Goal: Task Accomplishment & Management: Manage account settings

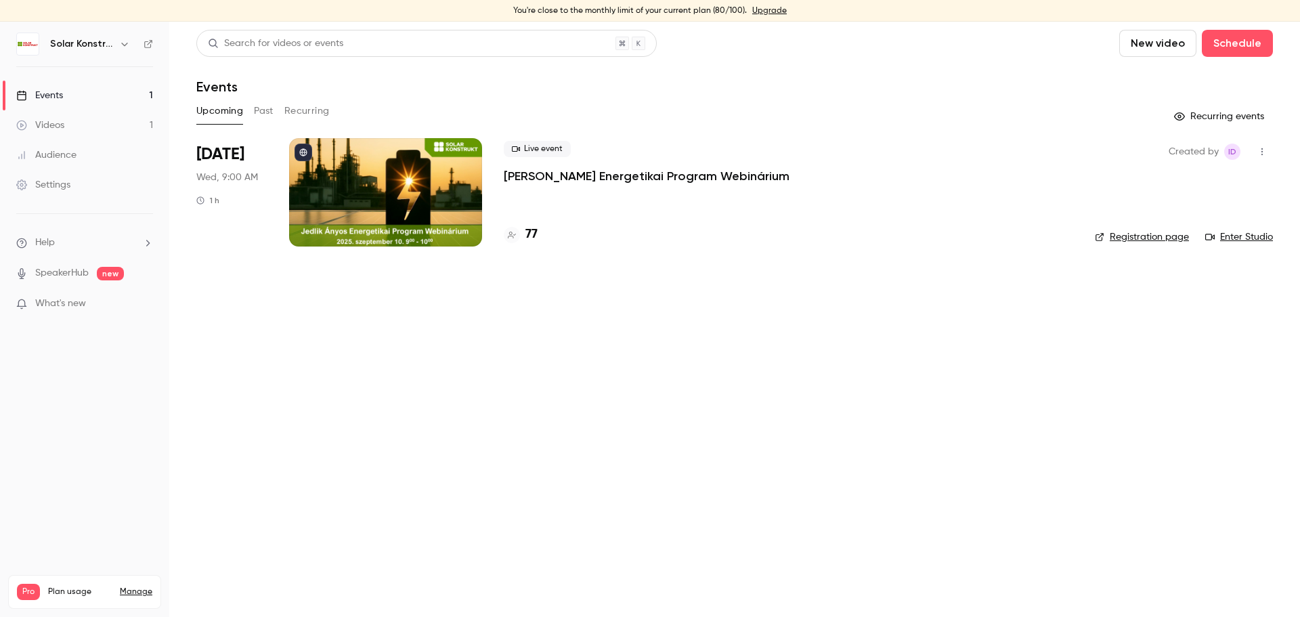
click at [63, 128] on div "Videos" at bounding box center [40, 125] width 48 height 14
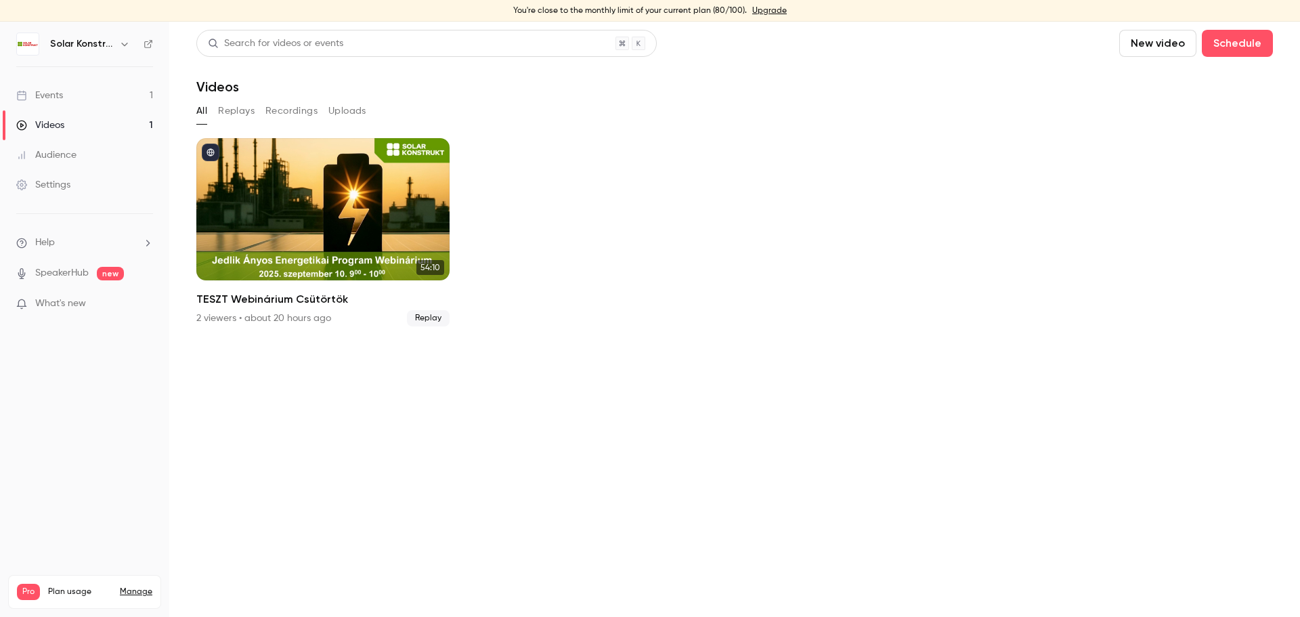
click at [221, 112] on button "Replays" at bounding box center [236, 111] width 37 height 22
click at [278, 109] on button "Recordings" at bounding box center [291, 111] width 52 height 22
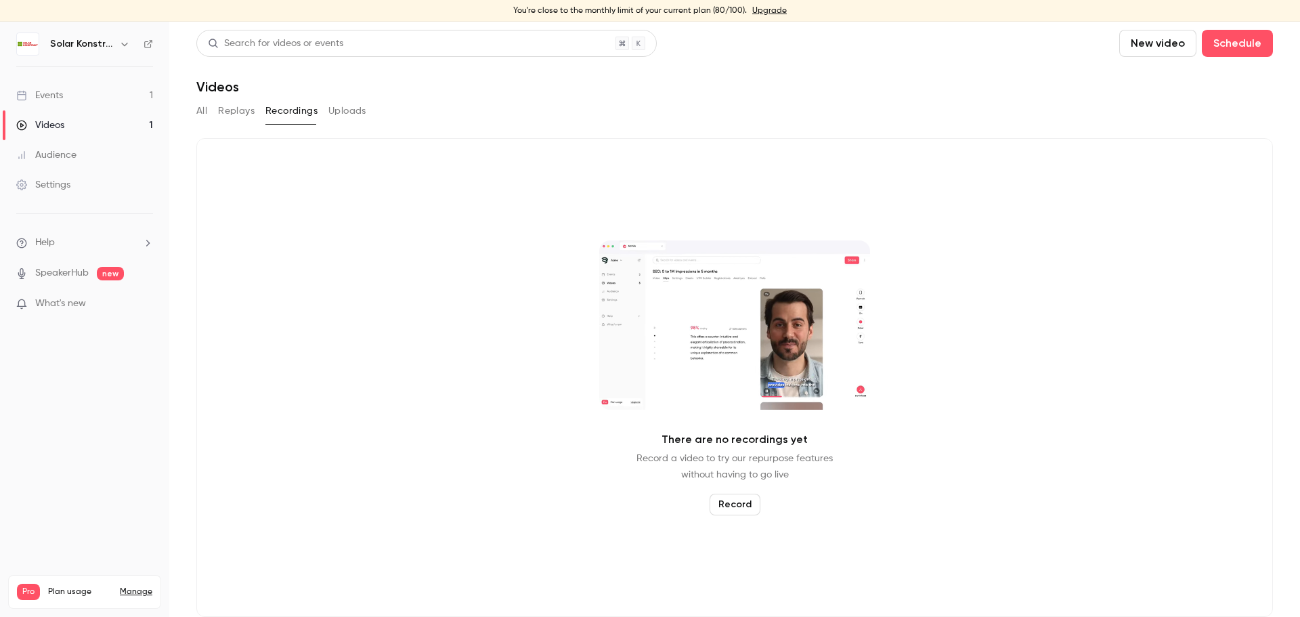
click at [346, 107] on button "Uploads" at bounding box center [347, 111] width 38 height 22
click at [276, 108] on button "Recordings" at bounding box center [291, 111] width 52 height 22
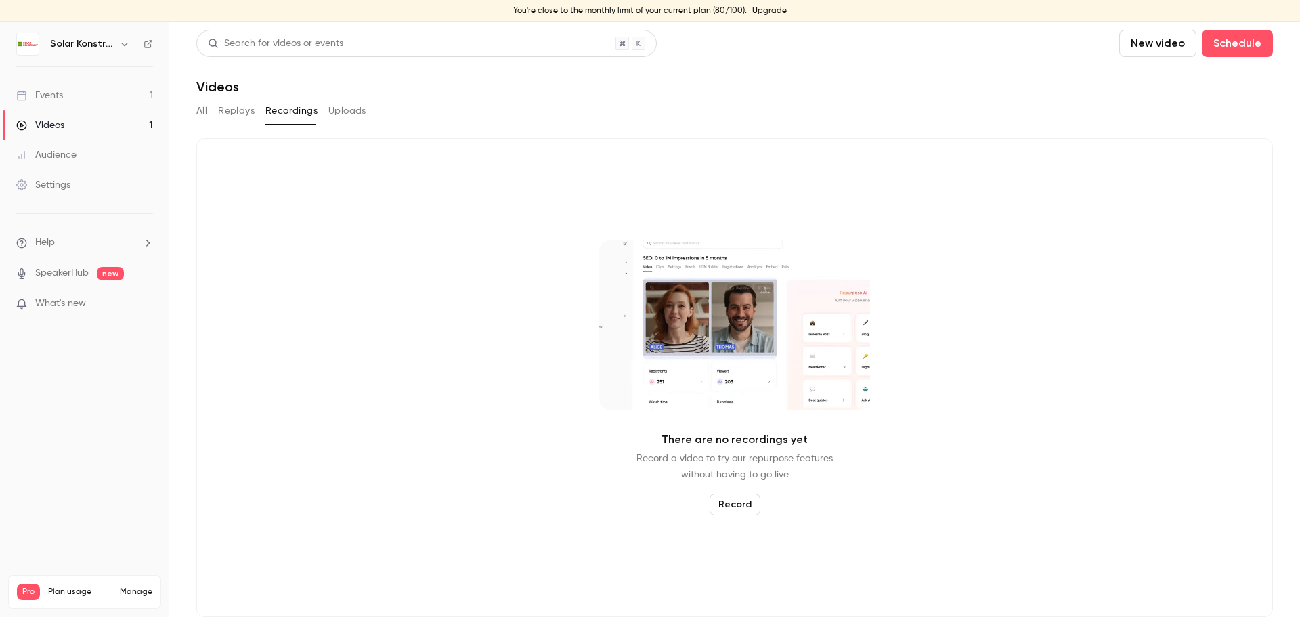
click at [242, 110] on button "Replays" at bounding box center [236, 111] width 37 height 22
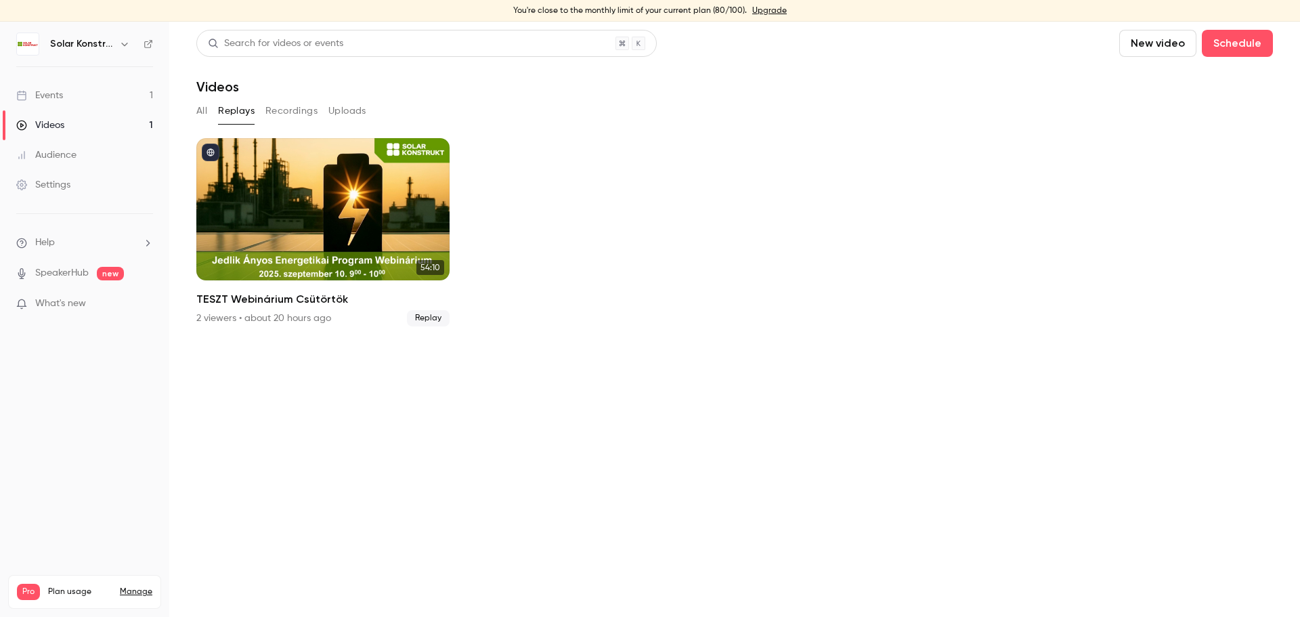
click at [198, 113] on button "All" at bounding box center [201, 111] width 11 height 22
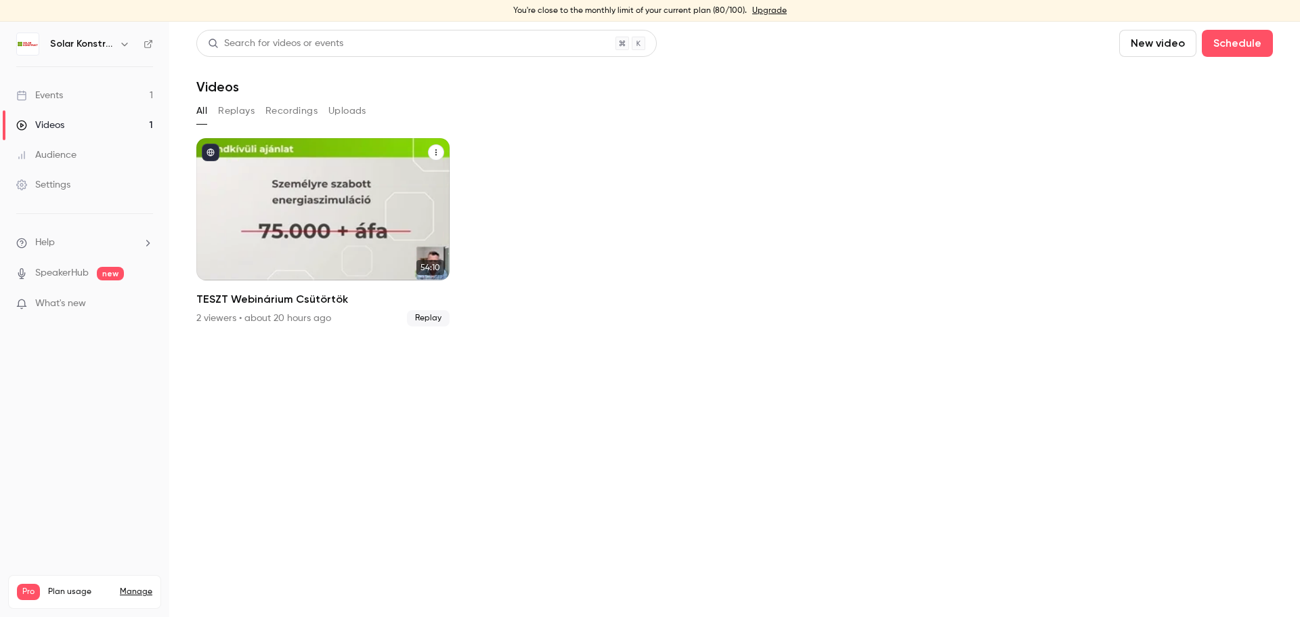
click at [382, 215] on div "TESZT Webinárium Csütörtök" at bounding box center [322, 209] width 253 height 142
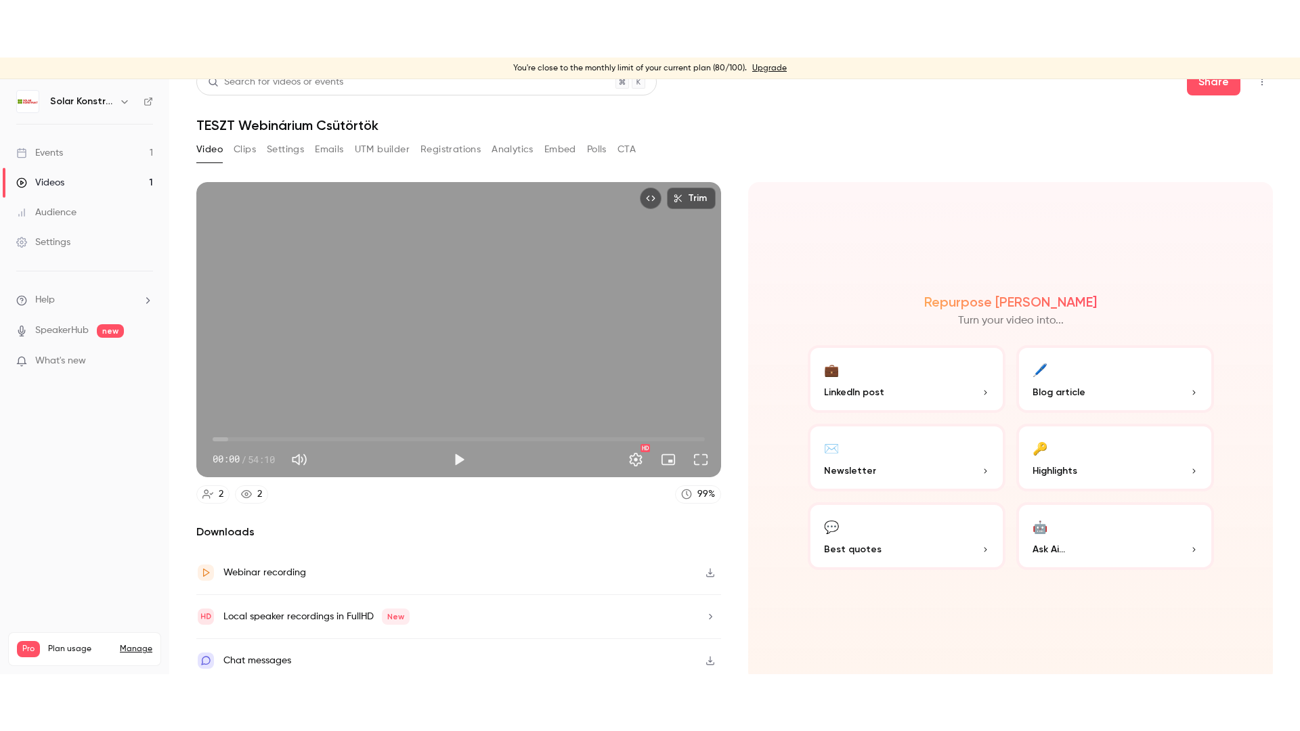
scroll to position [24, 0]
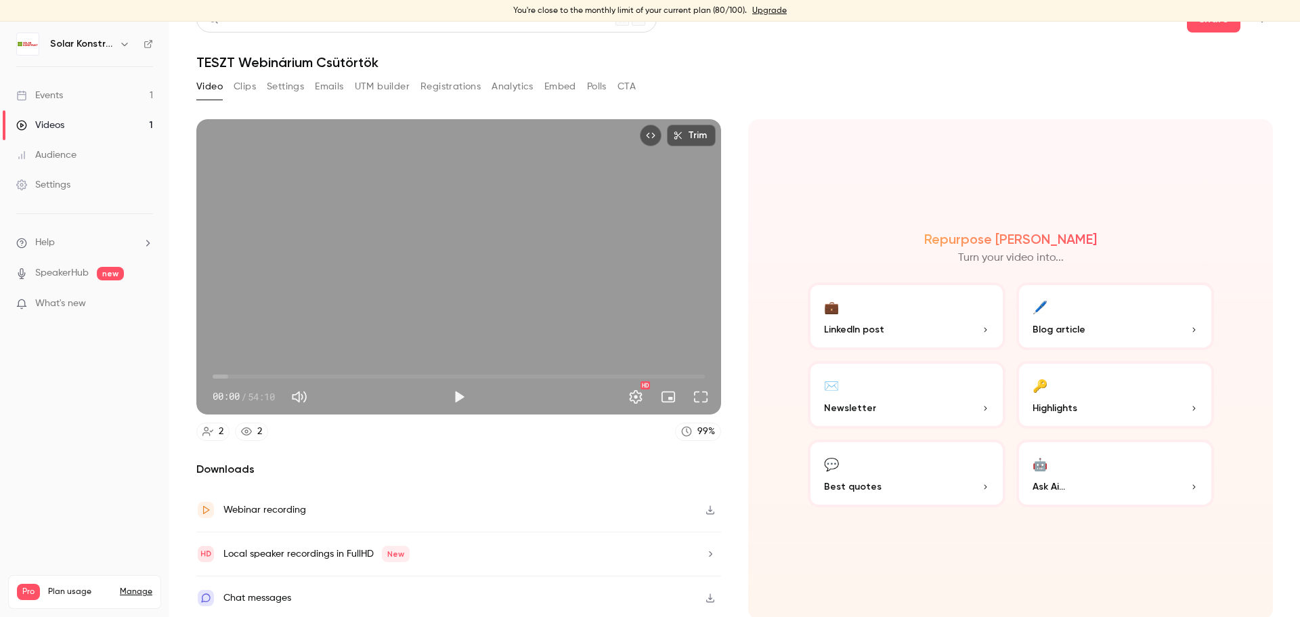
click at [709, 510] on icon "button" at bounding box center [710, 509] width 11 height 9
click at [464, 391] on button "Play" at bounding box center [458, 396] width 27 height 27
click at [284, 375] on span "00:07" at bounding box center [459, 377] width 492 height 22
click at [689, 393] on button "Full screen" at bounding box center [700, 396] width 27 height 27
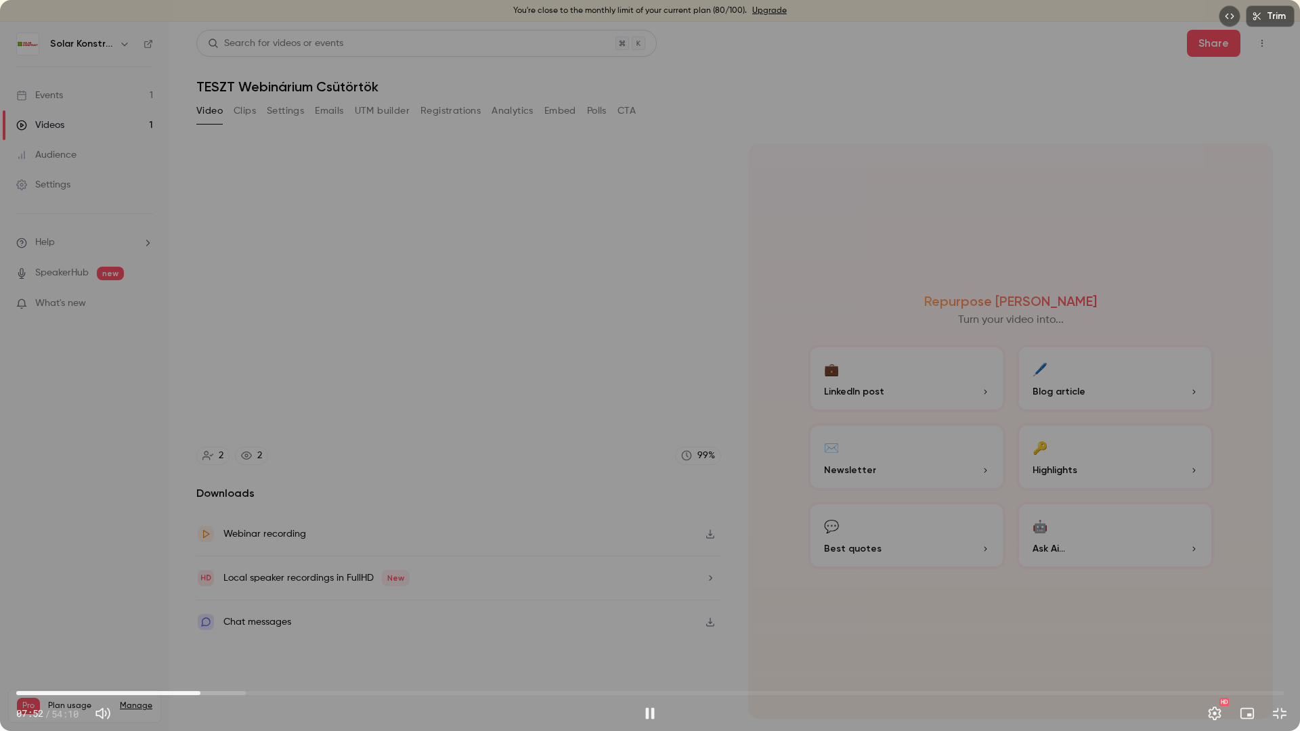
click at [200, 616] on span "07:52" at bounding box center [200, 693] width 4 height 4
click at [184, 616] on span "07:10" at bounding box center [649, 693] width 1267 height 22
click at [171, 616] on span "07:10" at bounding box center [649, 693] width 1267 height 22
click at [156, 616] on span "06:37" at bounding box center [649, 693] width 1267 height 22
click at [145, 616] on span "05:29" at bounding box center [649, 693] width 1267 height 22
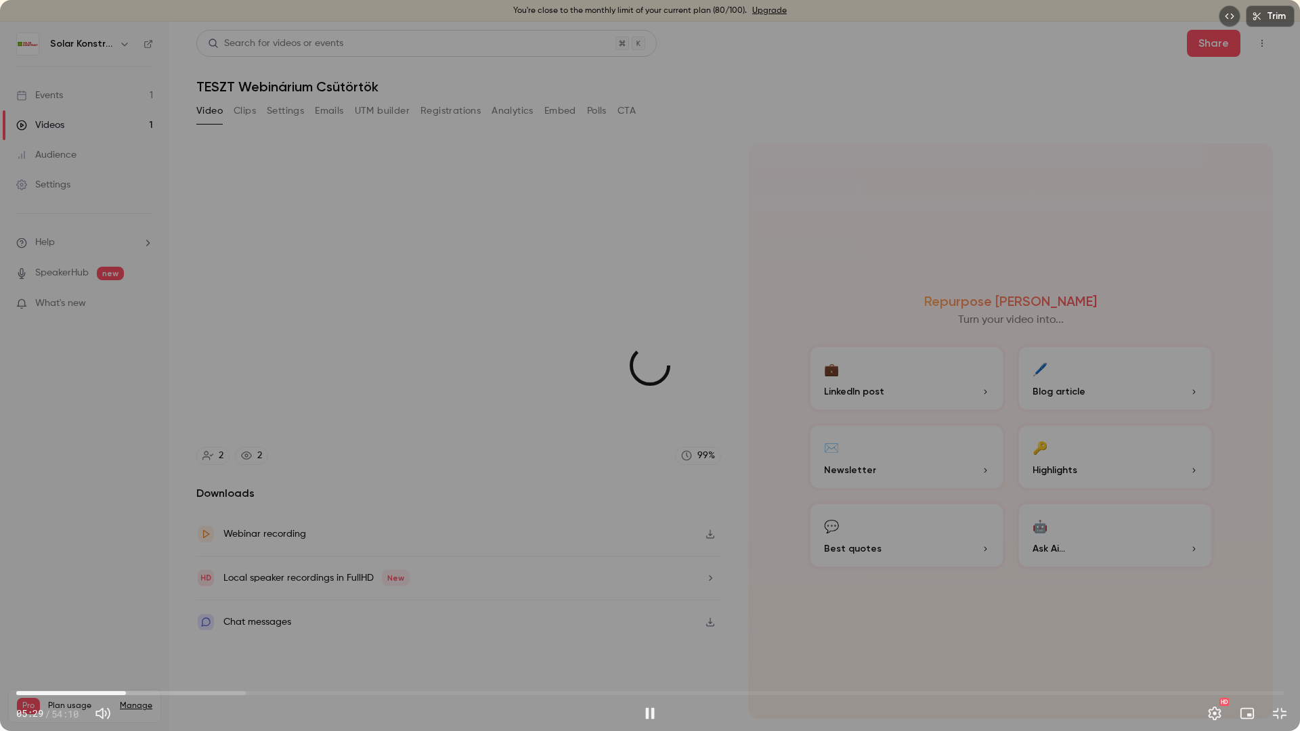
click at [126, 616] on span "04:41" at bounding box center [649, 693] width 1267 height 22
click at [114, 616] on span "04:11" at bounding box center [649, 693] width 1267 height 22
click at [95, 616] on span "03:21" at bounding box center [649, 693] width 1267 height 22
click at [79, 616] on span "02:41" at bounding box center [649, 693] width 1267 height 22
click at [72, 616] on span "02:22" at bounding box center [649, 693] width 1267 height 22
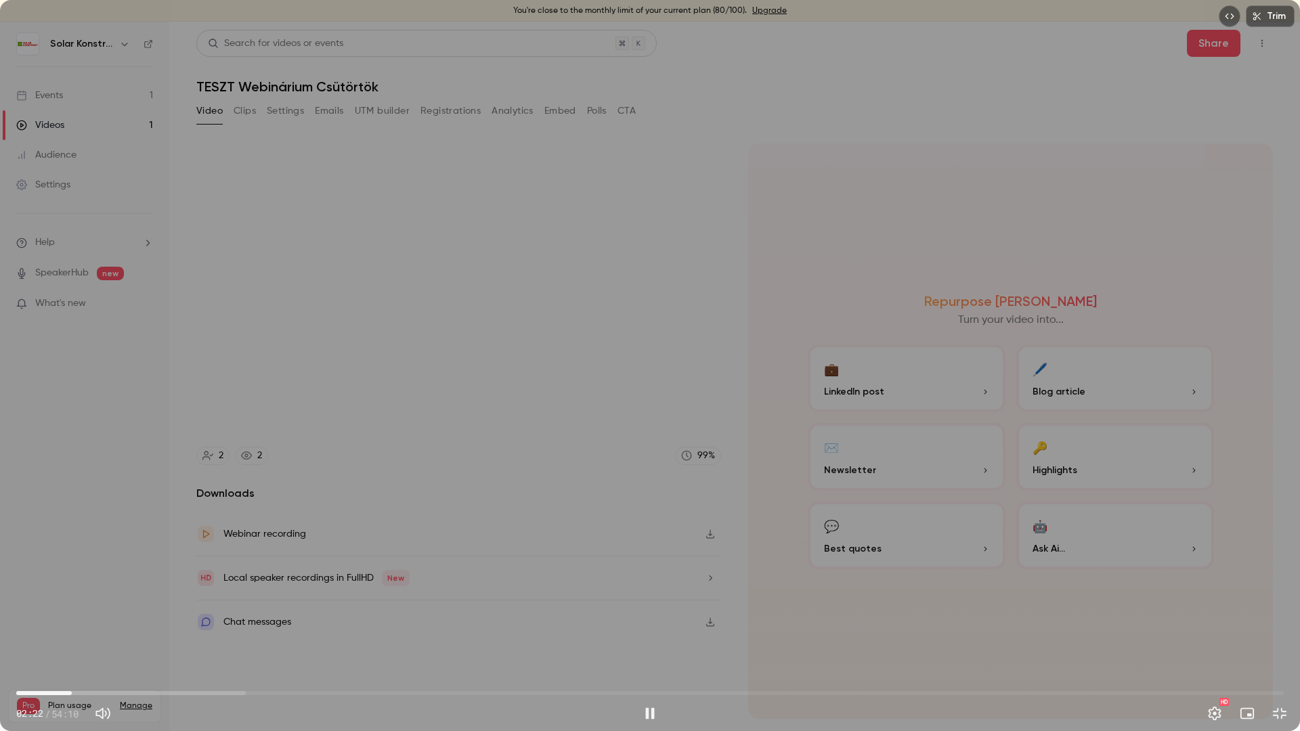
click at [57, 616] on span "02:22" at bounding box center [649, 693] width 1267 height 22
click at [101, 616] on span "02:08" at bounding box center [649, 693] width 1267 height 22
click at [228, 616] on span "03:37" at bounding box center [649, 693] width 1267 height 22
click at [221, 616] on span "08:46" at bounding box center [649, 693] width 1267 height 22
click at [262, 616] on span "09:14" at bounding box center [649, 693] width 1267 height 22
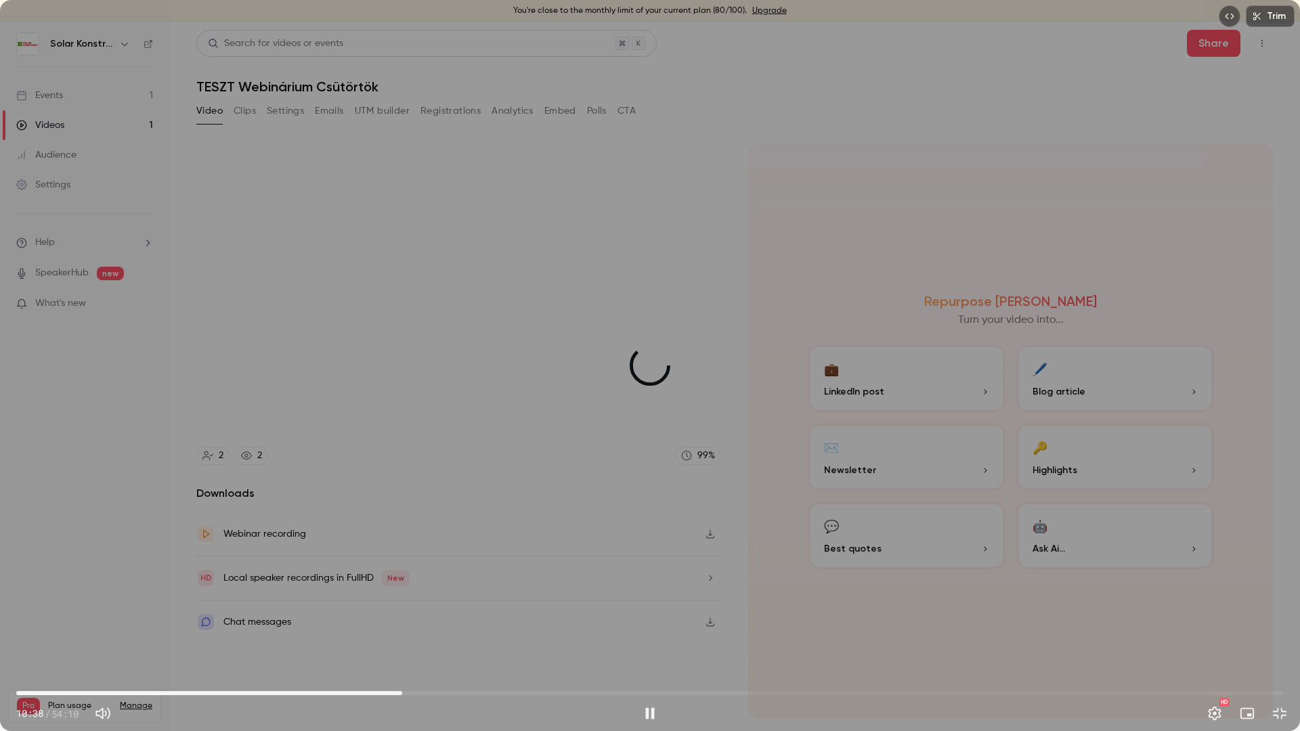
click at [402, 616] on span "16:29" at bounding box center [649, 693] width 1267 height 22
click at [358, 616] on span "14:36" at bounding box center [649, 693] width 1267 height 22
click at [313, 616] on span "14:37" at bounding box center [649, 693] width 1267 height 22
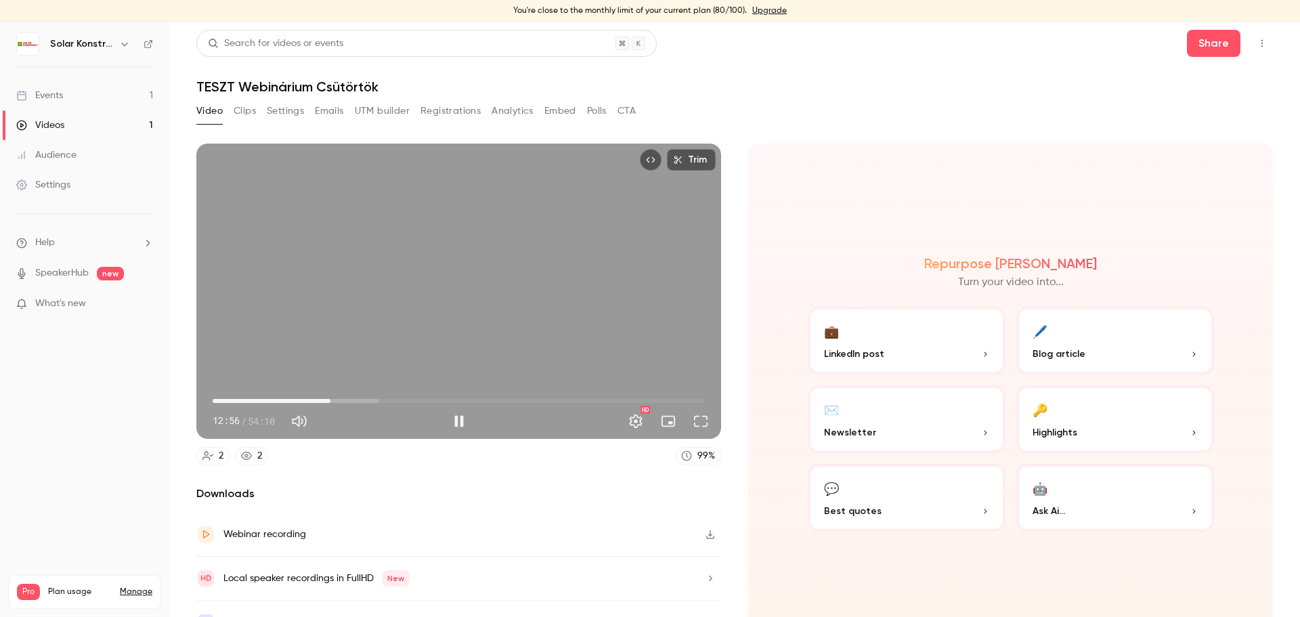
type input "*****"
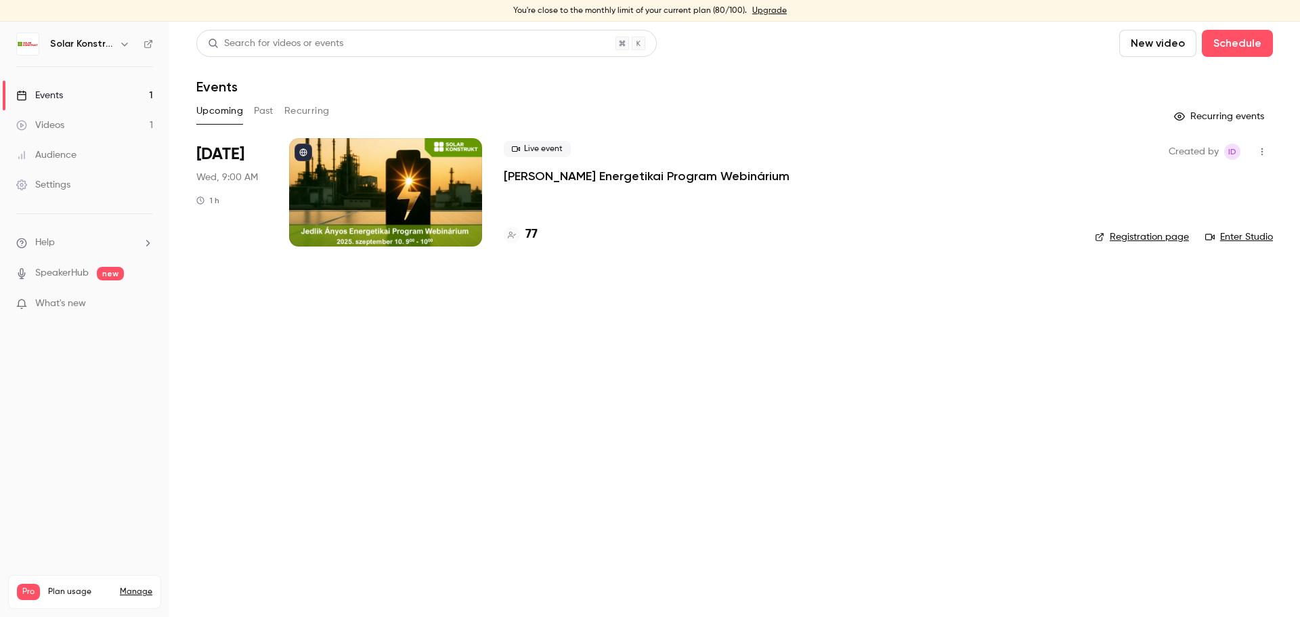
click at [81, 125] on link "Videos 1" at bounding box center [84, 125] width 169 height 30
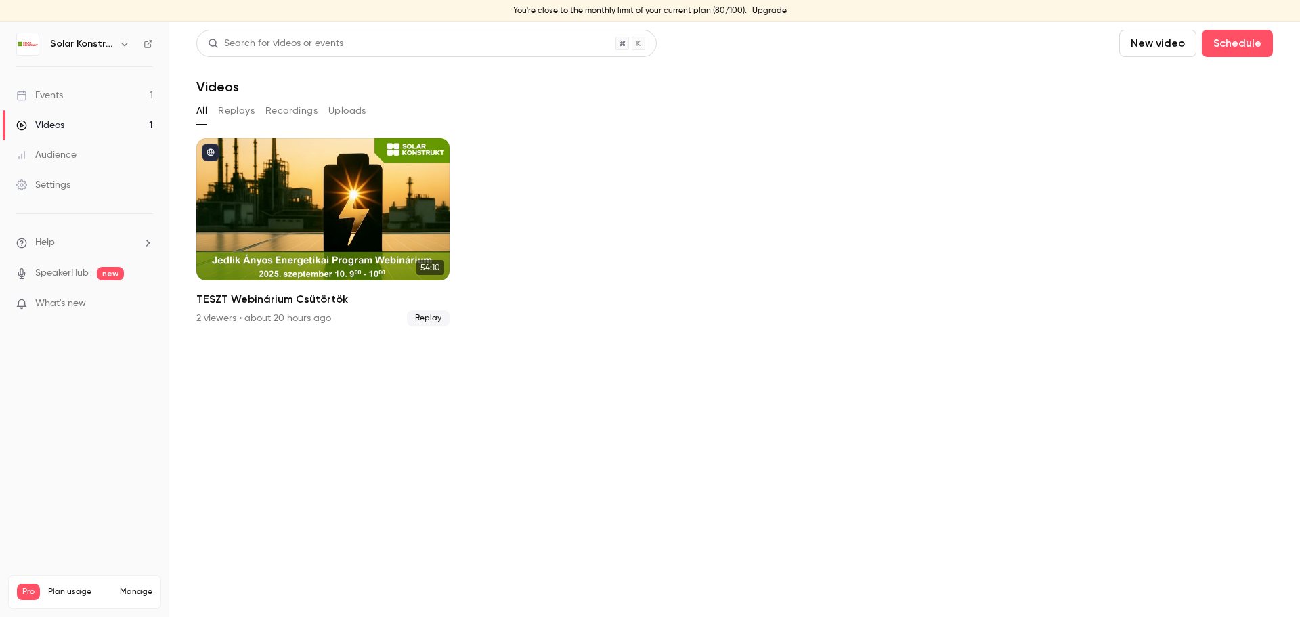
click at [79, 95] on link "Events 1" at bounding box center [84, 96] width 169 height 30
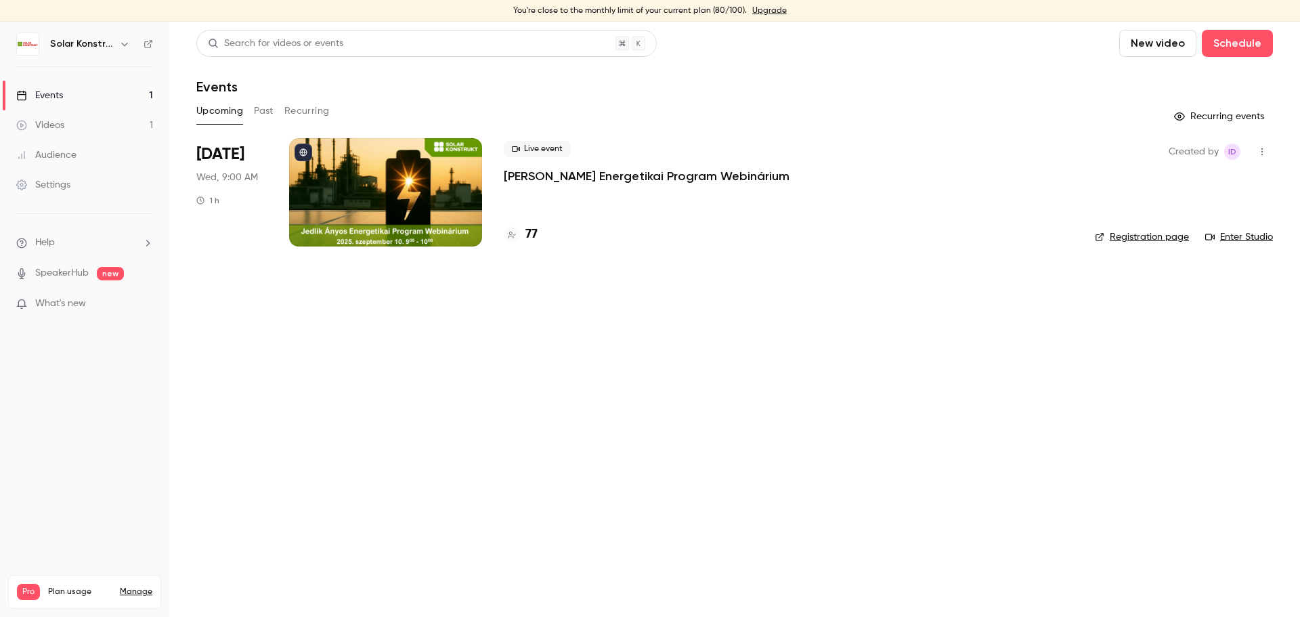
click at [267, 108] on button "Past" at bounding box center [264, 111] width 20 height 22
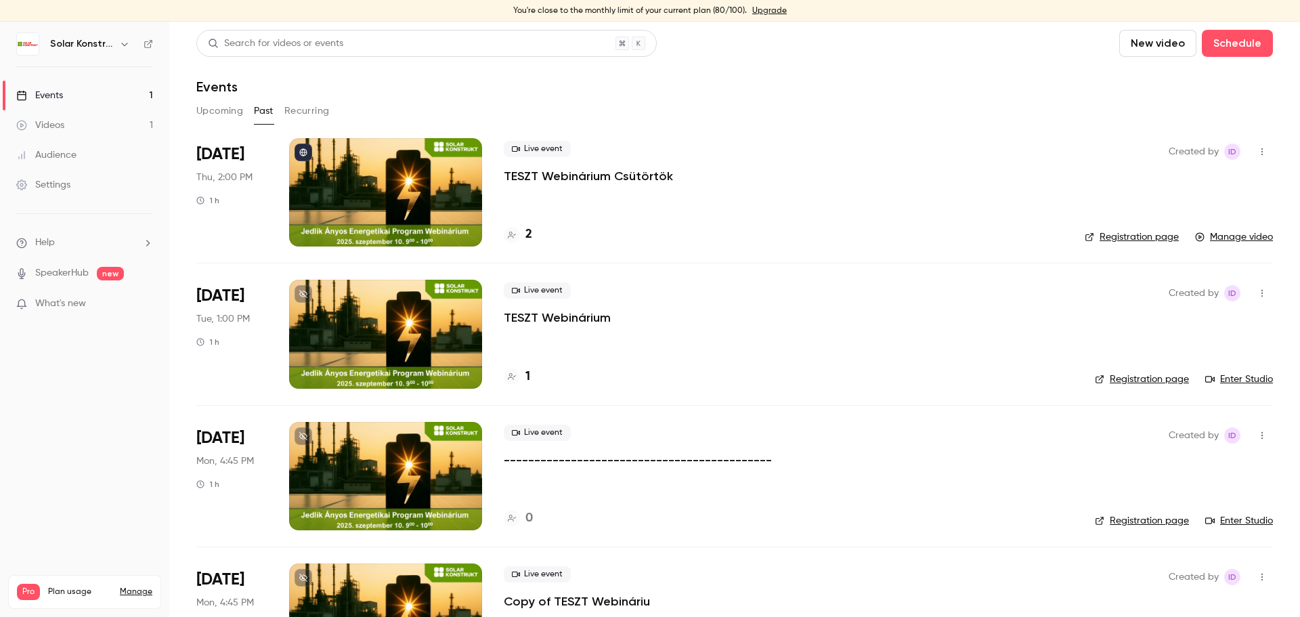
click at [1256, 149] on icon "button" at bounding box center [1261, 151] width 11 height 9
click at [1168, 297] on div "Delete" at bounding box center [1199, 292] width 103 height 14
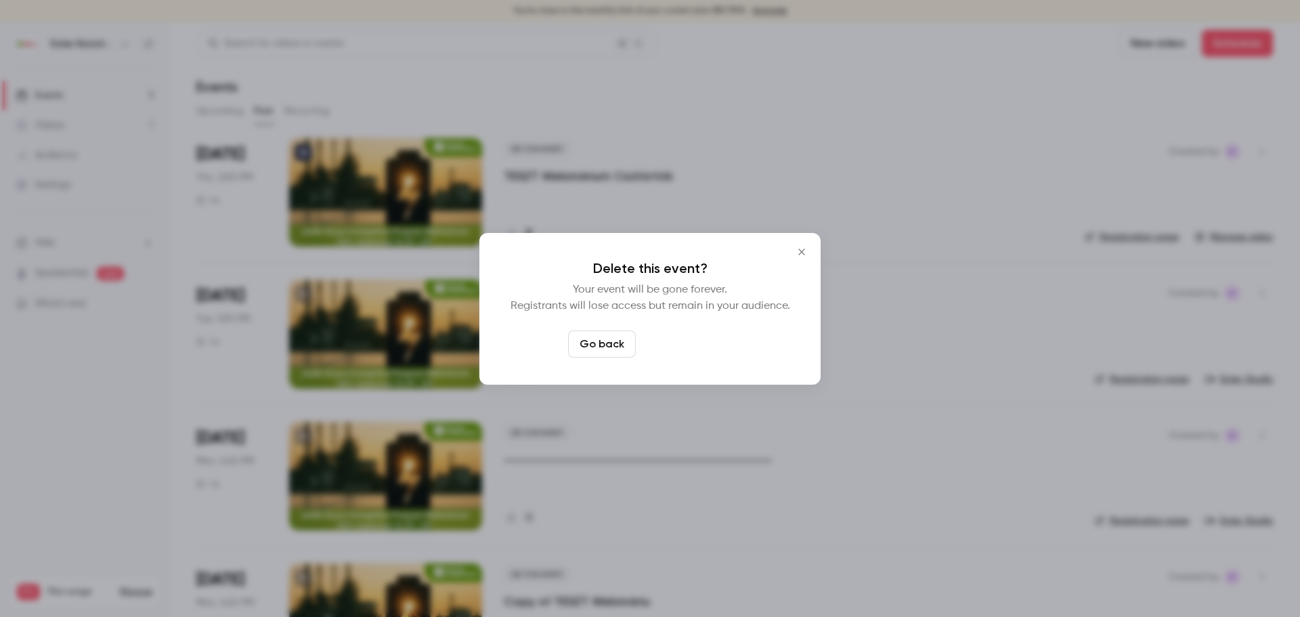
click at [709, 347] on button "Delete event" at bounding box center [686, 343] width 91 height 27
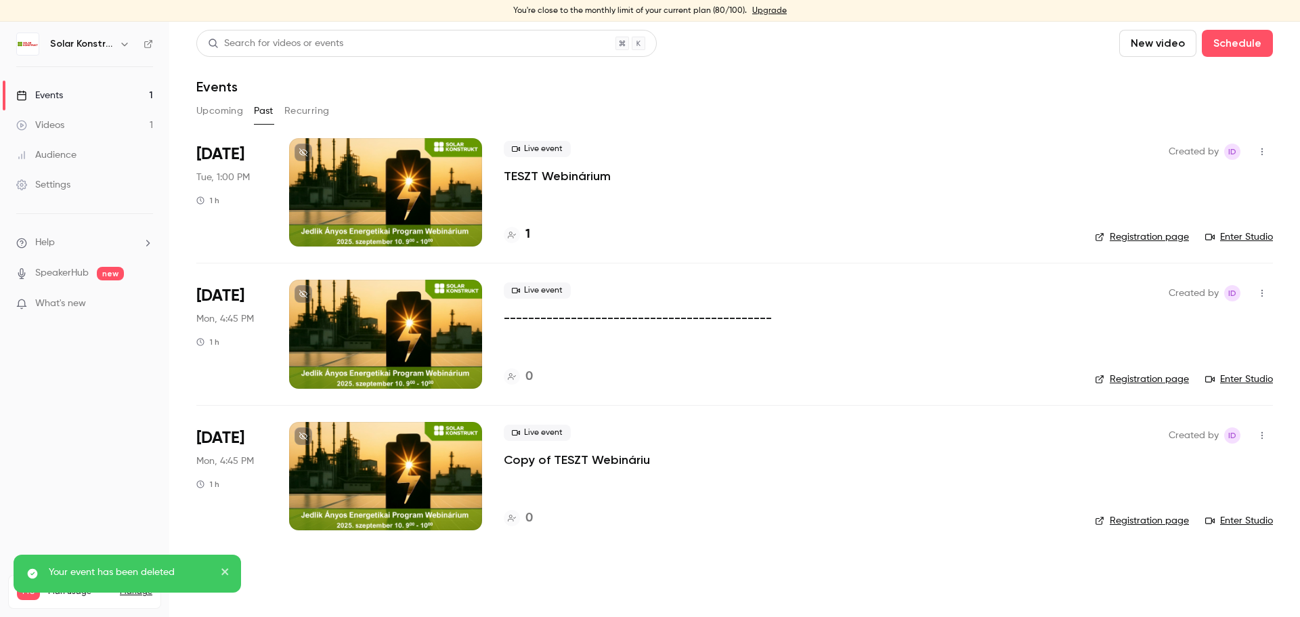
click at [434, 196] on div at bounding box center [385, 192] width 193 height 108
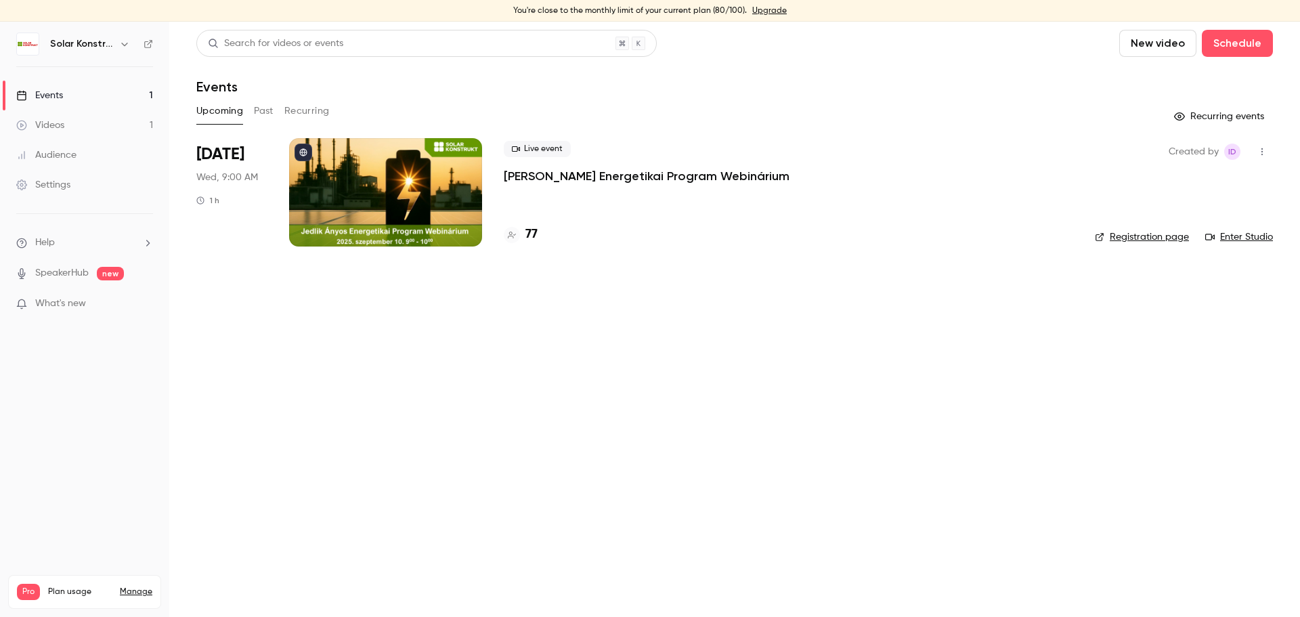
click at [58, 124] on div "Videos" at bounding box center [40, 125] width 48 height 14
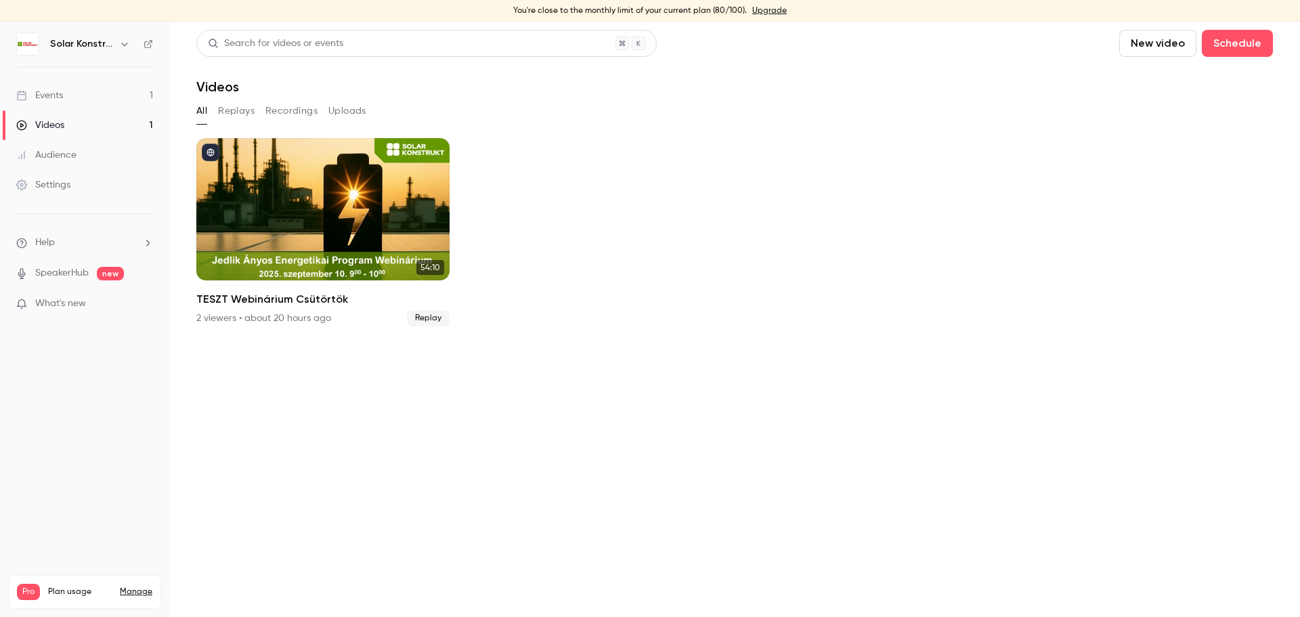
click at [50, 90] on div "Events" at bounding box center [39, 96] width 47 height 14
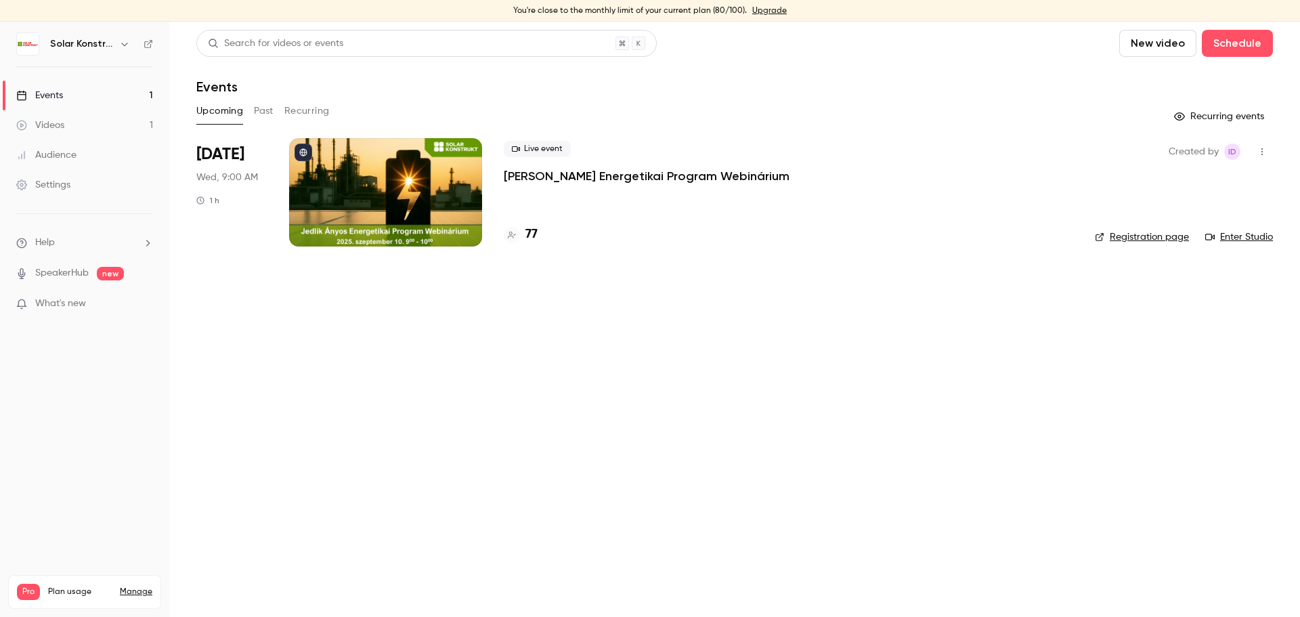
click at [50, 118] on link "Videos 1" at bounding box center [84, 125] width 169 height 30
